Goal: Check status: Check status

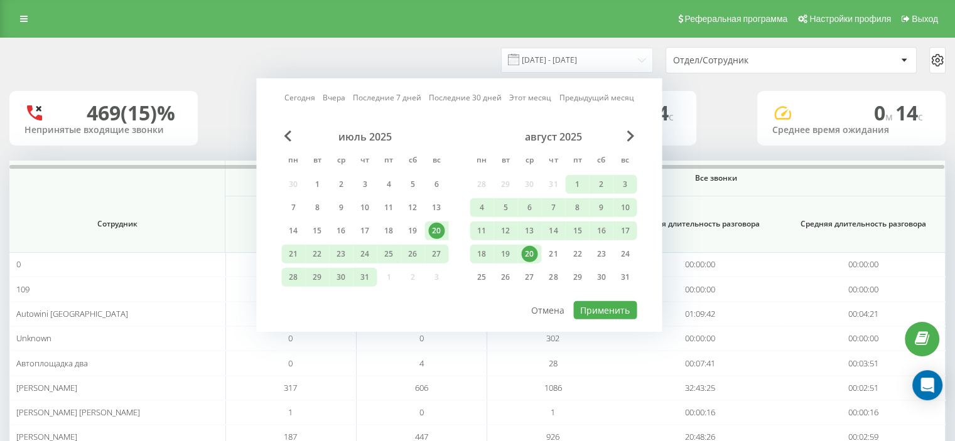
click at [340, 98] on link "Вчера" at bounding box center [334, 98] width 23 height 12
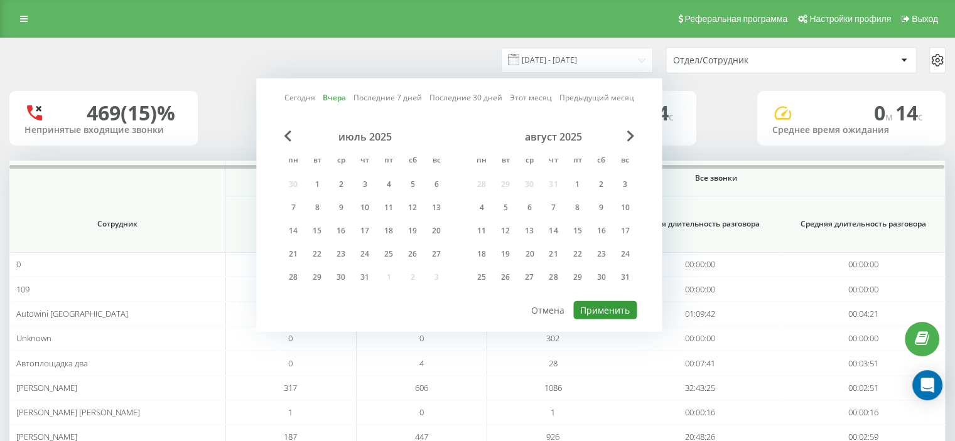
click at [618, 306] on button "Применить" at bounding box center [604, 310] width 63 height 18
type input "[DATE] - [DATE]"
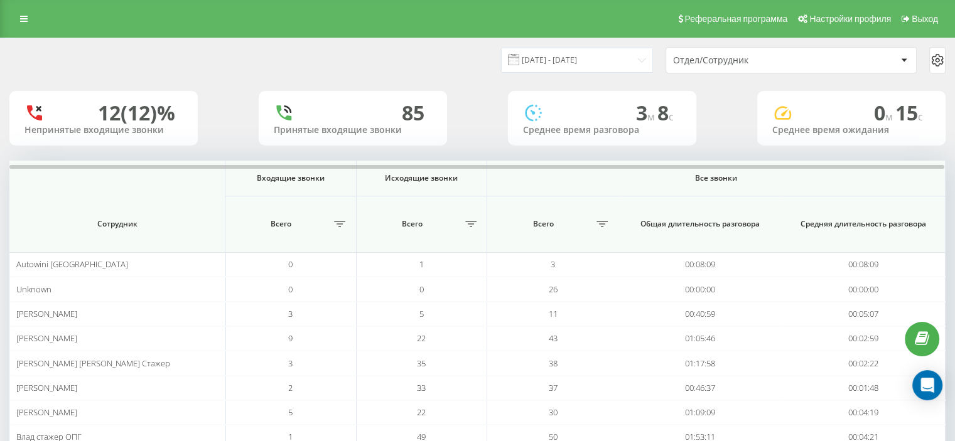
click at [725, 61] on div "Отдел/Сотрудник" at bounding box center [748, 60] width 150 height 11
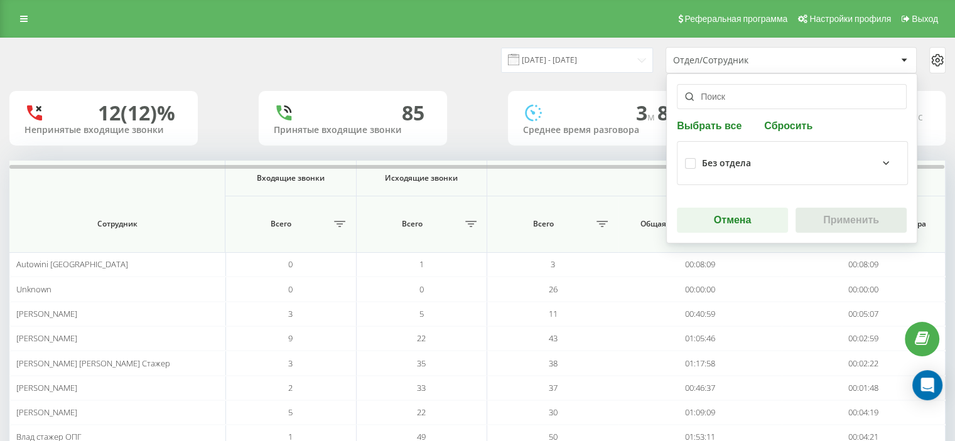
click at [711, 110] on div "Выбрать все Сбросить Без отдела Отмена Применить" at bounding box center [791, 158] width 251 height 170
click at [714, 102] on input "text" at bounding box center [792, 96] width 230 height 25
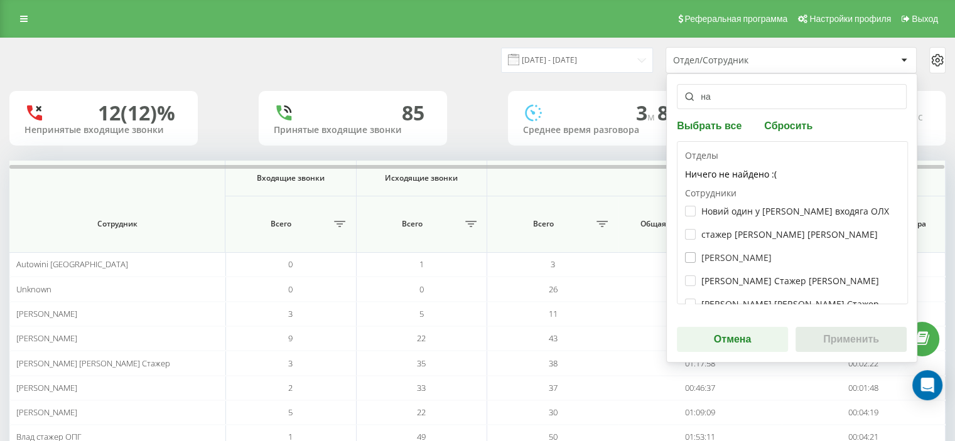
type input "на"
click at [740, 258] on label "[PERSON_NAME]" at bounding box center [728, 257] width 87 height 11
checkbox input "true"
drag, startPoint x: 828, startPoint y: 325, endPoint x: 834, endPoint y: 331, distance: 8.4
click at [831, 328] on div "на Выбрать все Сбросить Отделы Ничего не найдено :( Сотрудники Новий один у [PE…" at bounding box center [791, 217] width 251 height 289
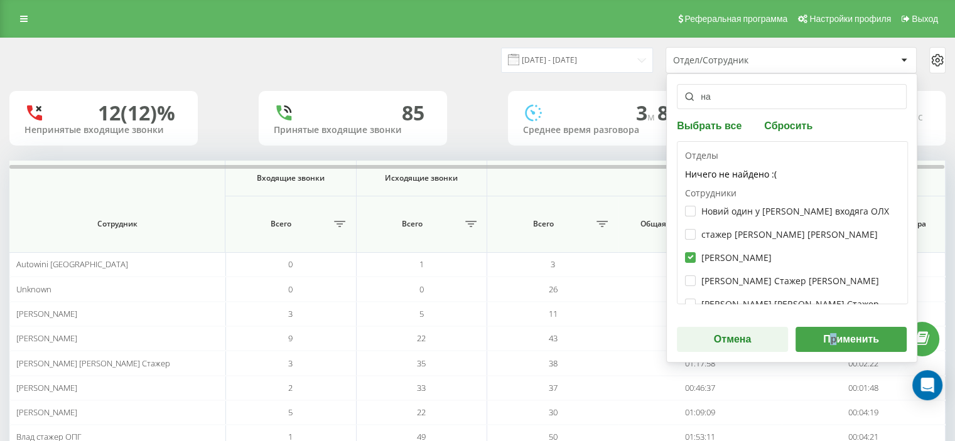
click at [838, 335] on button "Применить" at bounding box center [851, 339] width 111 height 25
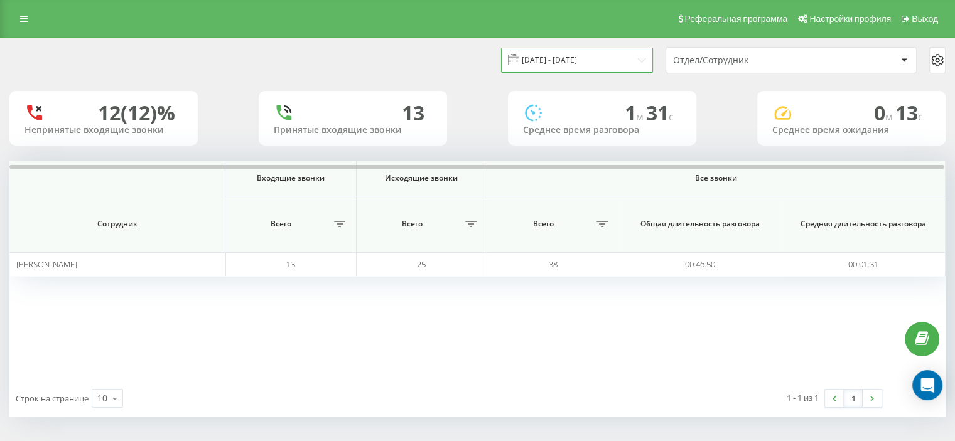
click at [628, 64] on input "[DATE] - [DATE]" at bounding box center [577, 60] width 152 height 24
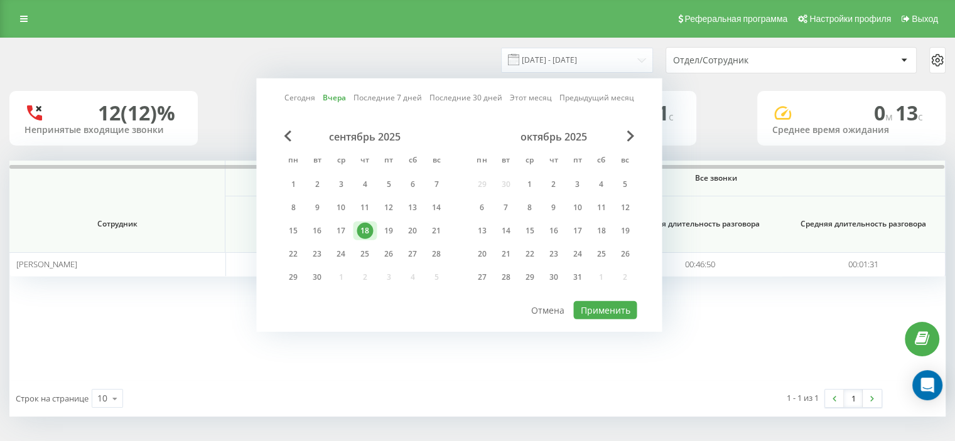
click at [307, 94] on link "Сегодня" at bounding box center [299, 98] width 31 height 12
click at [594, 310] on button "Применить" at bounding box center [604, 310] width 63 height 18
type input "[DATE] - [DATE]"
